Goal: Task Accomplishment & Management: Use online tool/utility

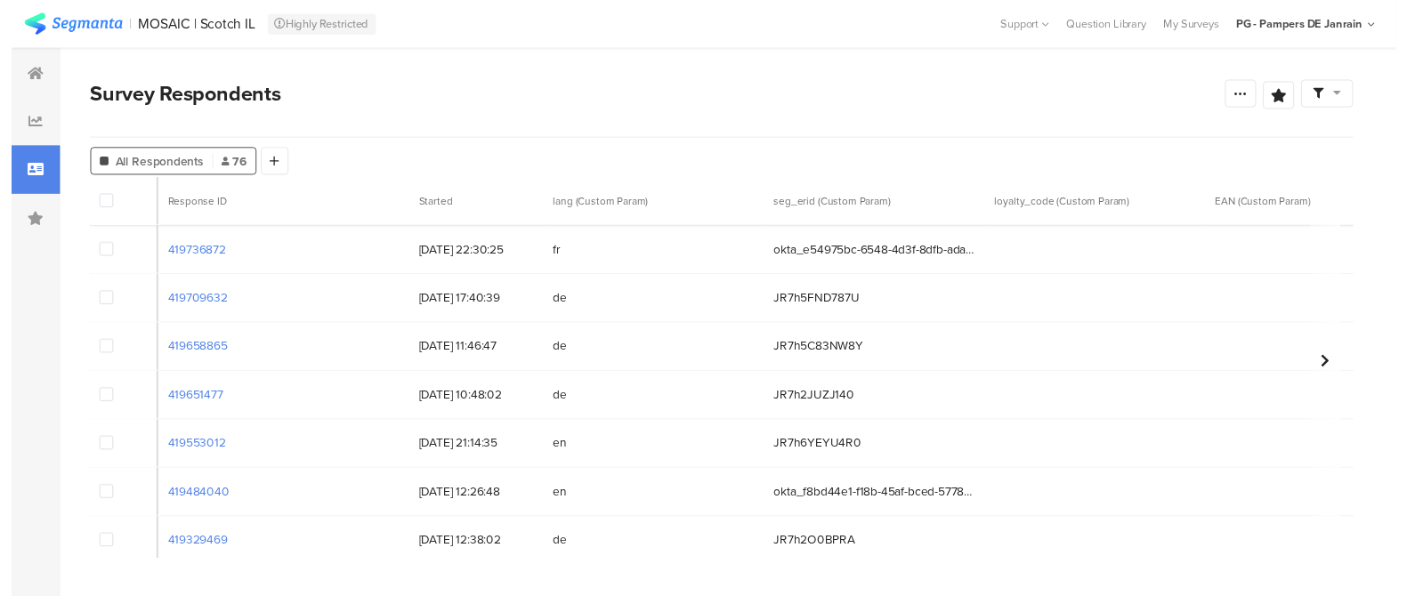
scroll to position [5, 864]
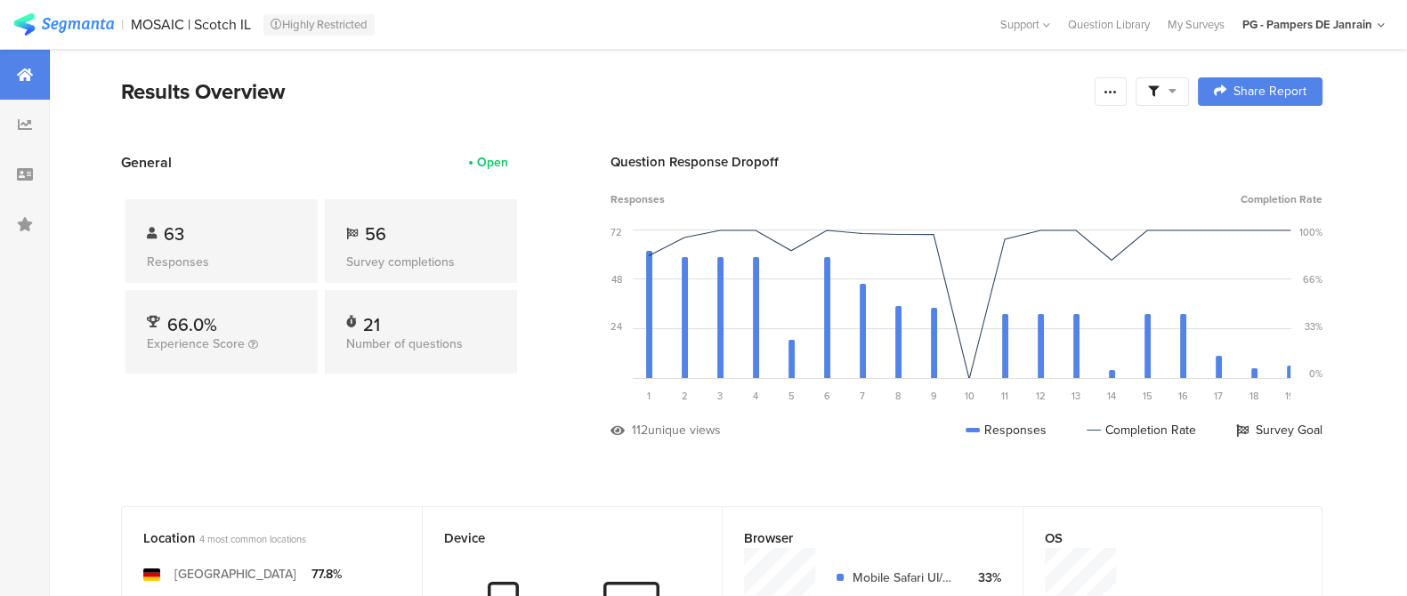
click at [71, 30] on img at bounding box center [63, 24] width 101 height 22
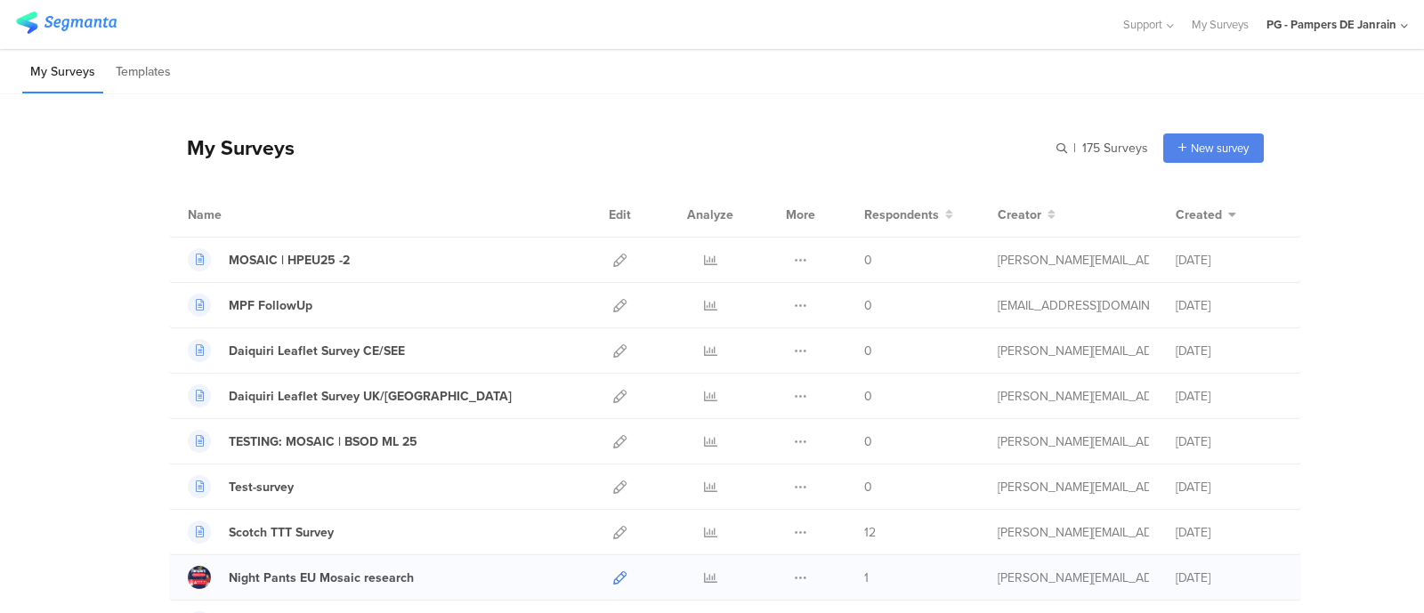
click at [614, 572] on icon at bounding box center [619, 578] width 13 height 13
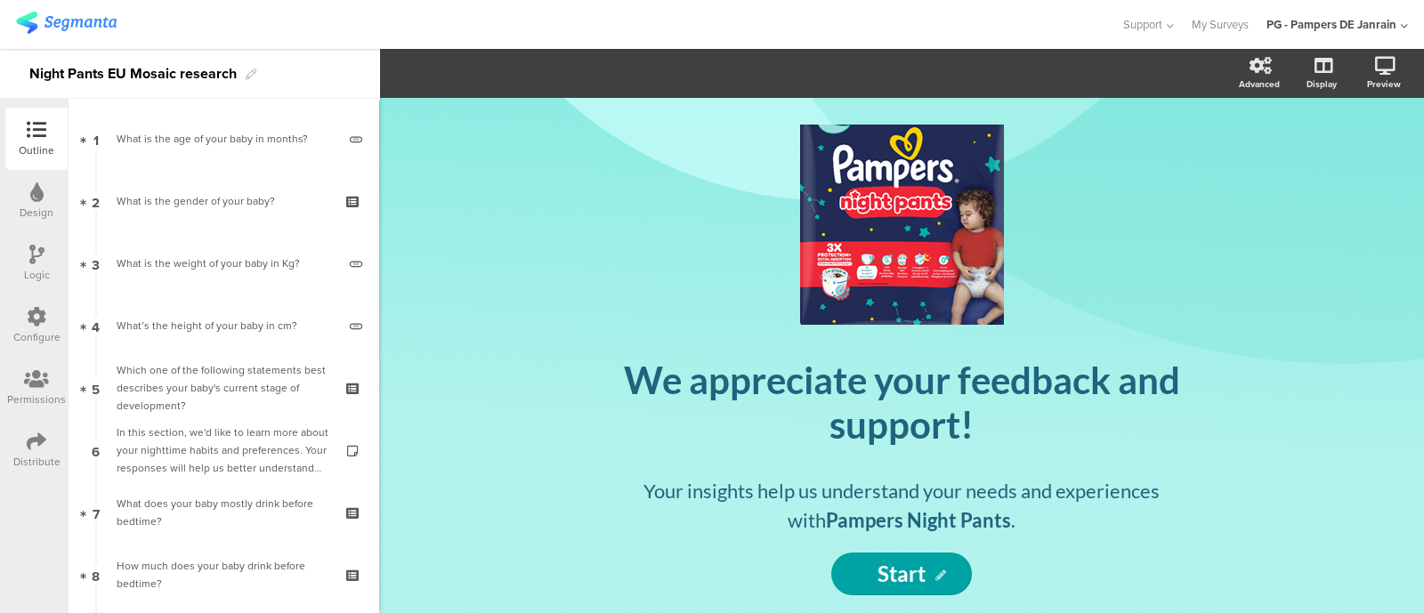
click at [34, 335] on div "Configure" at bounding box center [36, 337] width 47 height 16
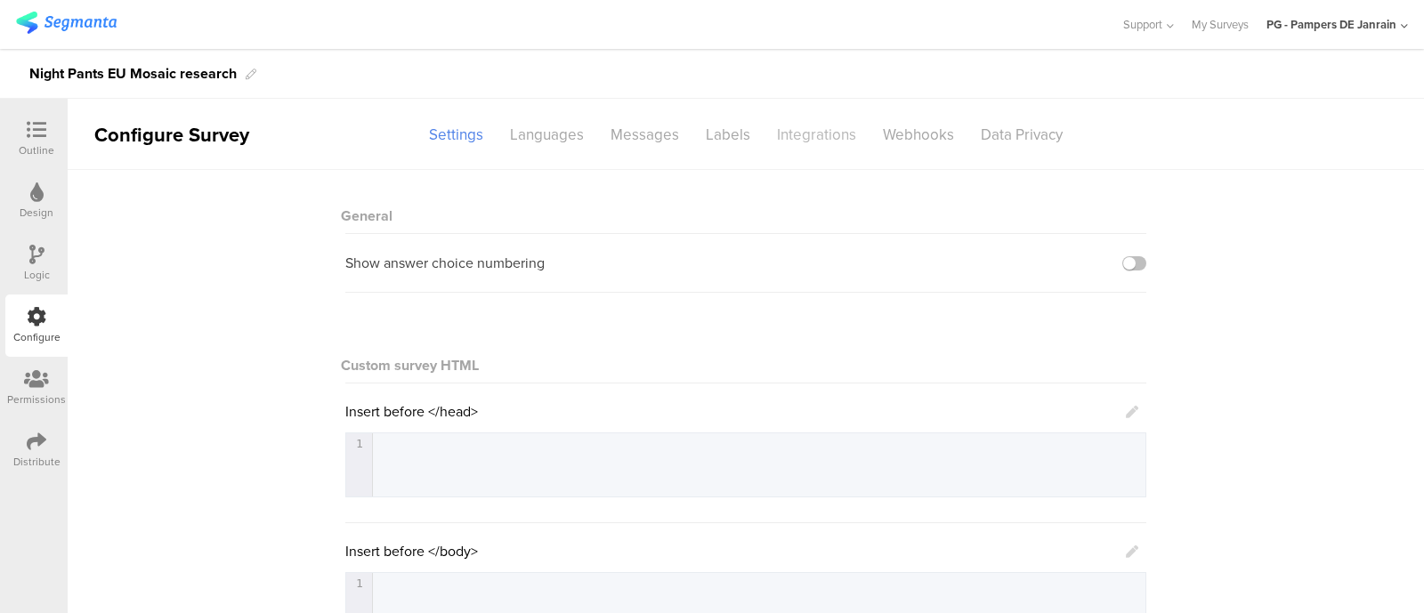
click at [779, 143] on div "Integrations" at bounding box center [817, 134] width 106 height 31
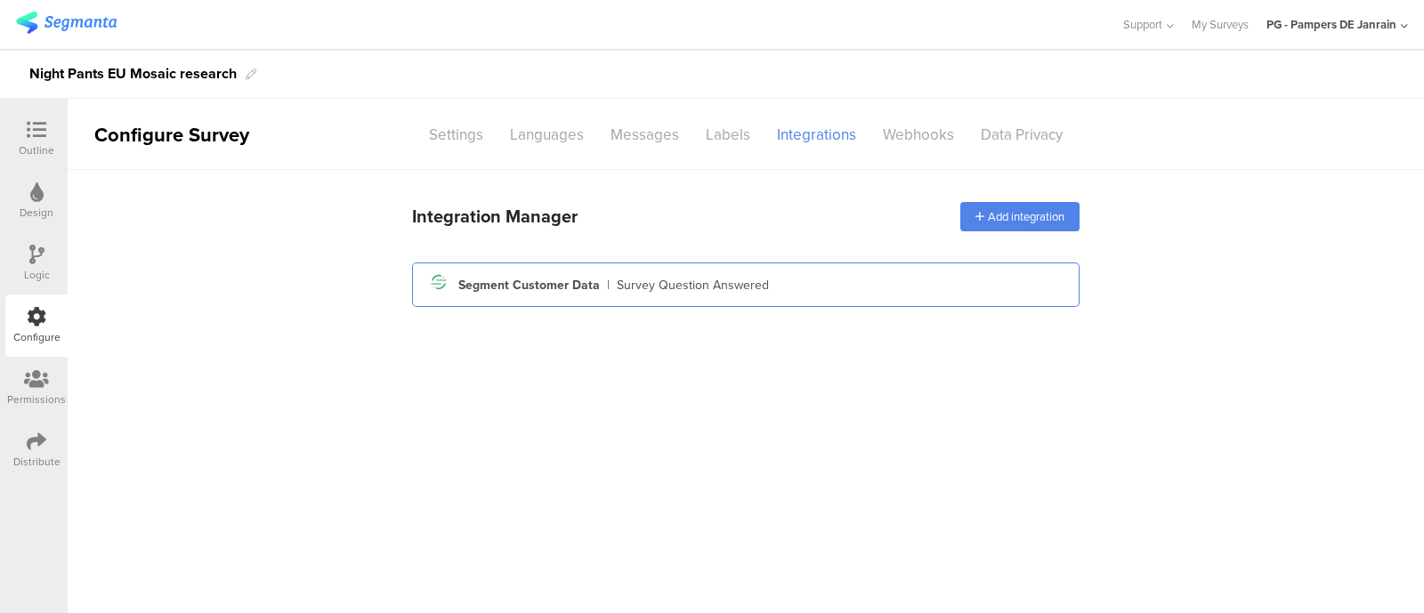
click at [530, 278] on div "Segment Customer Data" at bounding box center [529, 285] width 142 height 19
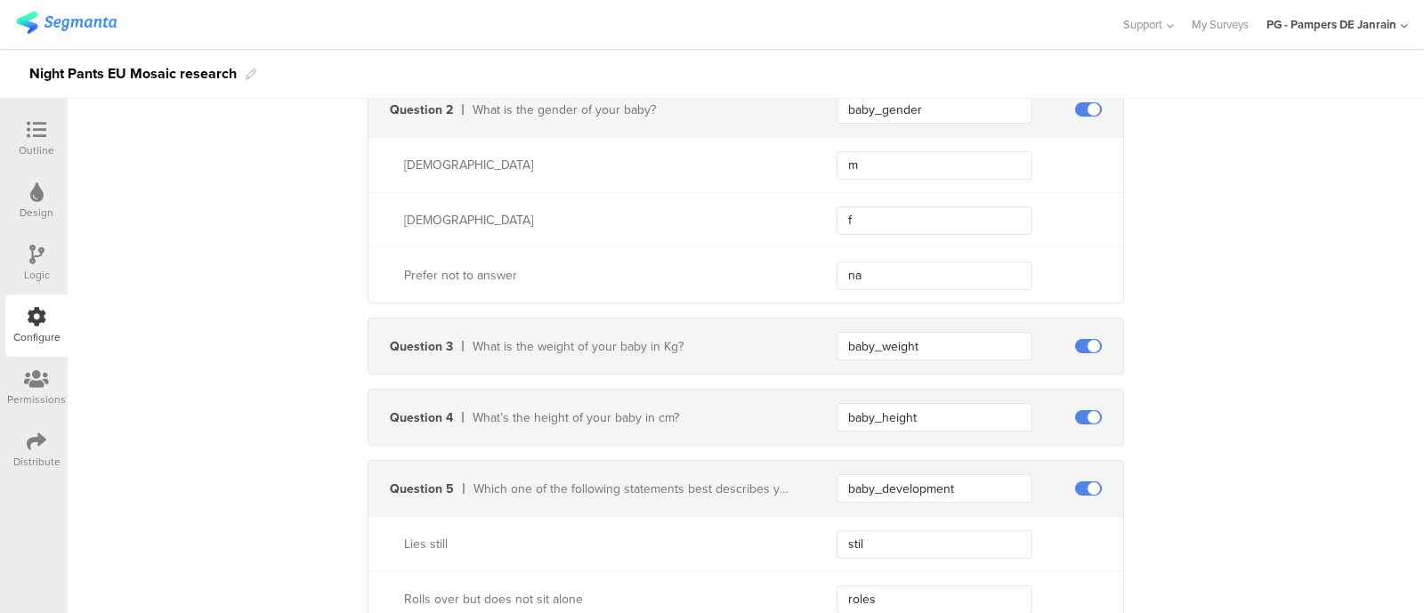
scroll to position [668, 0]
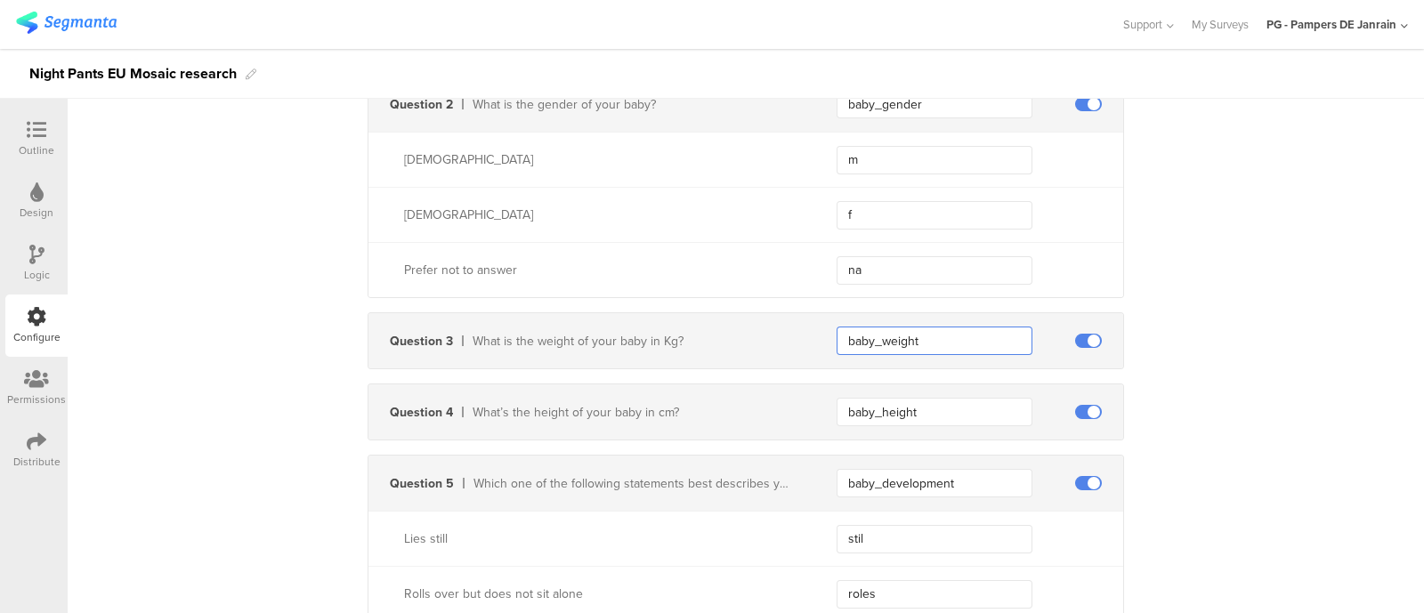
click at [838, 343] on input "baby_weight" at bounding box center [935, 341] width 196 height 28
type input "my_baby_weight"
